Goal: Task Accomplishment & Management: Use online tool/utility

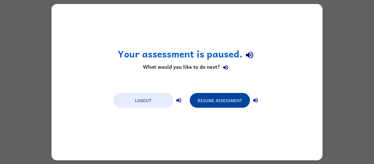
click at [218, 105] on button "Resume Assessment" at bounding box center [220, 100] width 60 height 15
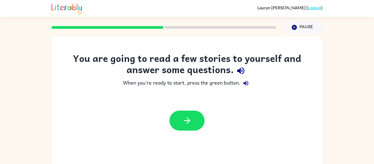
click at [241, 72] on icon "button" at bounding box center [241, 71] width 10 height 10
click at [246, 84] on icon "button" at bounding box center [246, 83] width 5 height 5
click at [187, 122] on icon "button" at bounding box center [187, 121] width 10 height 10
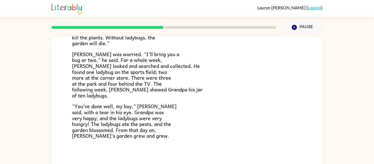
scroll to position [28, 0]
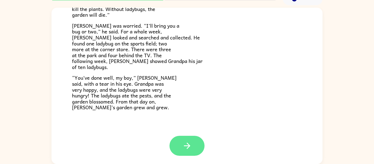
click at [186, 147] on icon "button" at bounding box center [187, 146] width 10 height 10
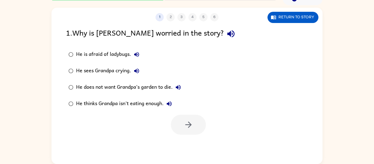
scroll to position [0, 0]
click at [227, 35] on icon "button" at bounding box center [230, 33] width 7 height 7
click at [138, 55] on icon "button" at bounding box center [136, 54] width 7 height 7
click at [138, 70] on icon "button" at bounding box center [136, 70] width 5 height 5
click at [181, 88] on icon "button" at bounding box center [178, 87] width 7 height 7
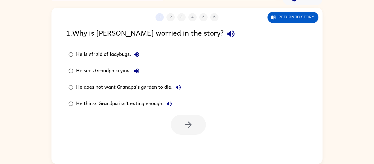
click at [172, 105] on icon "button" at bounding box center [169, 103] width 5 height 5
click at [184, 128] on icon "button" at bounding box center [189, 125] width 10 height 10
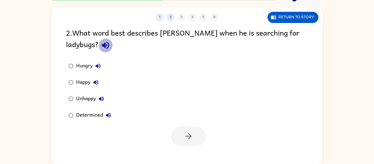
click at [99, 48] on button "button" at bounding box center [106, 45] width 14 height 14
click at [100, 67] on icon "button" at bounding box center [98, 66] width 5 height 5
click at [97, 85] on icon "button" at bounding box center [96, 82] width 7 height 7
click at [107, 99] on button "Unhappy" at bounding box center [101, 98] width 11 height 11
click at [110, 114] on icon "button" at bounding box center [108, 115] width 5 height 5
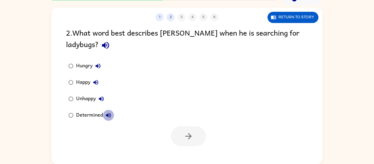
click at [109, 114] on icon "button" at bounding box center [108, 115] width 7 height 7
click at [109, 117] on icon "button" at bounding box center [108, 115] width 5 height 5
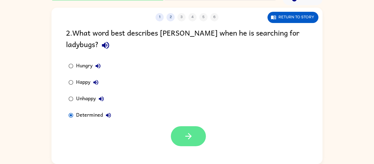
click at [187, 135] on icon "button" at bounding box center [189, 137] width 10 height 10
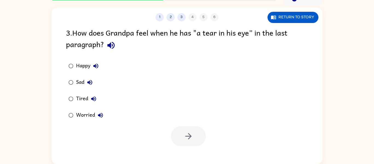
click at [108, 47] on icon "button" at bounding box center [111, 46] width 10 height 10
click at [96, 67] on icon "button" at bounding box center [96, 66] width 7 height 7
click at [203, 136] on button "button" at bounding box center [188, 136] width 35 height 20
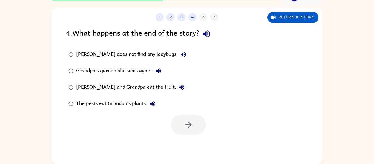
click at [207, 30] on icon "button" at bounding box center [207, 34] width 10 height 10
click at [180, 57] on icon "button" at bounding box center [183, 54] width 7 height 7
click at [158, 71] on icon "button" at bounding box center [158, 70] width 5 height 5
click at [179, 87] on icon "button" at bounding box center [181, 87] width 5 height 5
click at [156, 102] on icon "button" at bounding box center [153, 104] width 7 height 7
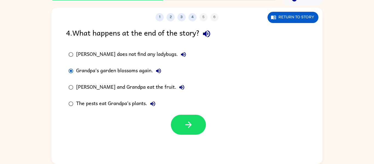
click at [172, 119] on div at bounding box center [188, 125] width 35 height 20
click at [179, 120] on button "button" at bounding box center [188, 125] width 35 height 20
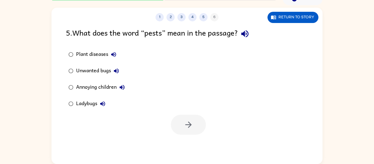
click at [240, 38] on div "5 . What does the word “pests” mean in the passage?" at bounding box center [187, 34] width 242 height 14
click at [246, 36] on icon "button" at bounding box center [244, 33] width 7 height 7
click at [114, 56] on icon "button" at bounding box center [113, 54] width 5 height 5
click at [120, 72] on button "Unwanted bugs" at bounding box center [116, 70] width 11 height 11
click at [125, 90] on icon "button" at bounding box center [122, 87] width 7 height 7
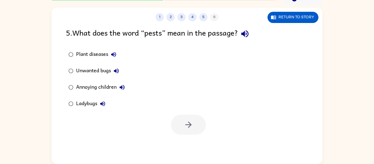
click at [101, 104] on icon "button" at bounding box center [102, 103] width 5 height 5
click at [76, 71] on div "Unwanted bugs" at bounding box center [99, 70] width 46 height 11
click at [186, 127] on icon "button" at bounding box center [189, 125] width 10 height 10
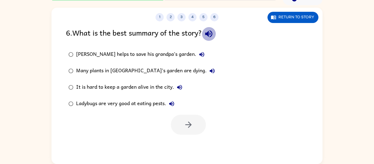
click at [208, 36] on icon "button" at bounding box center [209, 34] width 10 height 10
click at [199, 55] on icon "button" at bounding box center [202, 54] width 7 height 7
click at [209, 68] on icon "button" at bounding box center [212, 71] width 7 height 7
click at [184, 88] on button "It is hard to keep a garden alive in the city." at bounding box center [179, 87] width 11 height 11
click at [173, 104] on icon "button" at bounding box center [171, 103] width 5 height 5
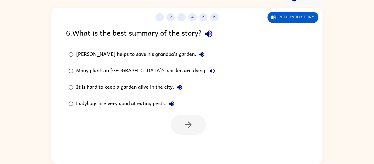
click at [94, 52] on div "[PERSON_NAME] helps to save his grandpa’s garden." at bounding box center [141, 54] width 131 height 11
click at [191, 118] on button "button" at bounding box center [188, 125] width 35 height 20
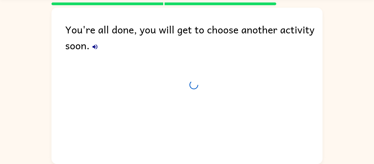
scroll to position [19, 0]
